Goal: Task Accomplishment & Management: Manage account settings

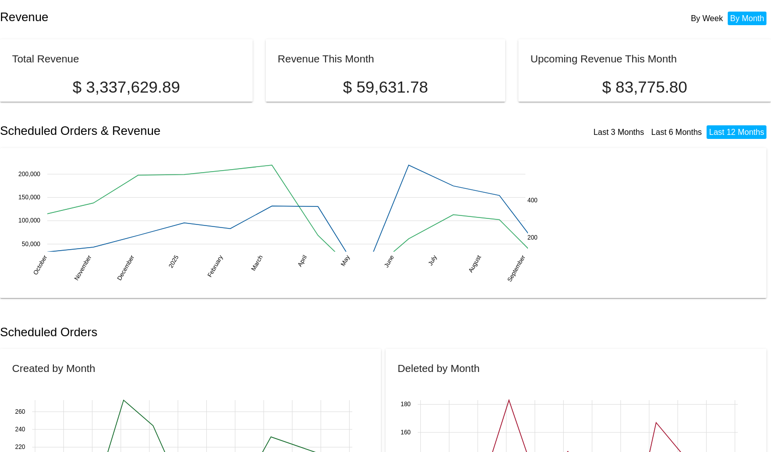
drag, startPoint x: 0, startPoint y: 0, endPoint x: 285, endPoint y: 21, distance: 285.8
click at [285, 21] on h2 "Revenue" at bounding box center [193, 17] width 386 height 14
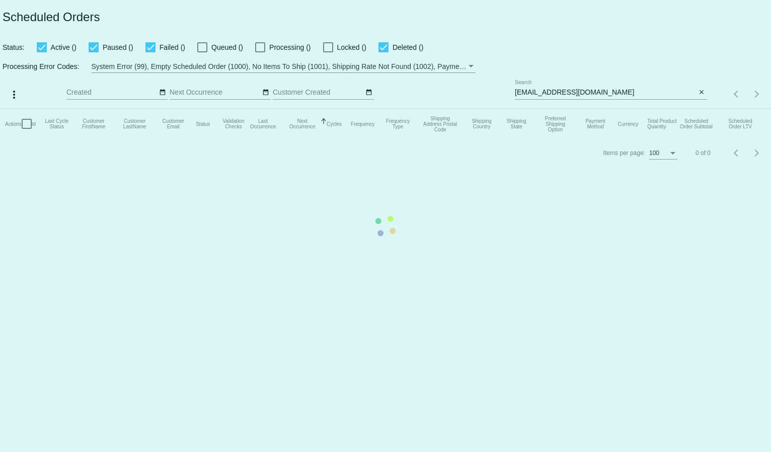
click at [573, 109] on mat-table "Actions Id Last Cycle Status Customer FirstName Customer LastName Customer Emai…" at bounding box center [385, 124] width 771 height 30
click at [572, 109] on mat-table "Actions Id Last Cycle Status Customer FirstName Customer LastName Customer Emai…" at bounding box center [385, 124] width 771 height 30
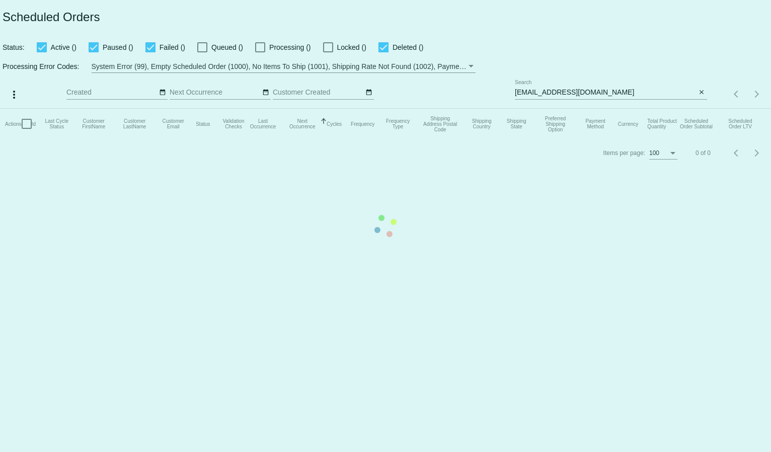
click at [540, 109] on mat-table "Actions Id Last Cycle Status Customer FirstName Customer LastName Customer Emai…" at bounding box center [385, 124] width 771 height 30
click at [549, 109] on mat-table "Actions Id Last Cycle Status Customer FirstName Customer LastName Customer Emai…" at bounding box center [385, 124] width 771 height 30
click at [549, 91] on input "[EMAIL_ADDRESS][DOMAIN_NAME]" at bounding box center [606, 93] width 182 height 8
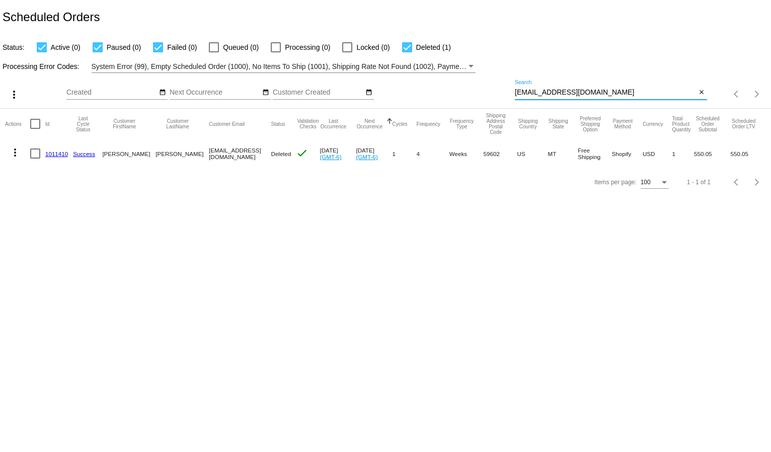
click at [549, 91] on input "[EMAIL_ADDRESS][DOMAIN_NAME]" at bounding box center [606, 93] width 182 height 8
paste input "ckk@ao"
type input "[EMAIL_ADDRESS][DOMAIN_NAME]"
click at [581, 57] on div "Processing Error Codes: System Error (99), Empty Scheduled Order (1000), No Ite…" at bounding box center [385, 63] width 771 height 20
